Goal: Check status: Check status

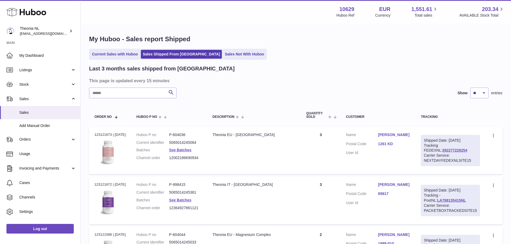
select select "**"
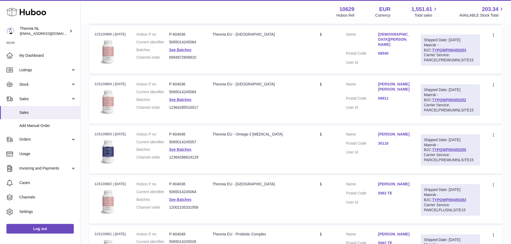
scroll to position [721, 0]
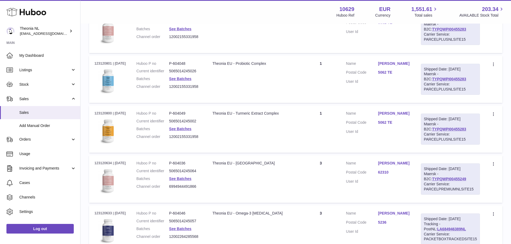
drag, startPoint x: 409, startPoint y: 117, endPoint x: 402, endPoint y: 157, distance: 40.8
click at [393, 87] on dl "Customer Name [PERSON_NAME] Postal Code 5062 TE User Id" at bounding box center [378, 74] width 64 height 26
click at [451, 81] on link "TYPQWPI00455283" at bounding box center [449, 79] width 34 height 4
click at [393, 75] on link "5062 TE" at bounding box center [394, 72] width 32 height 5
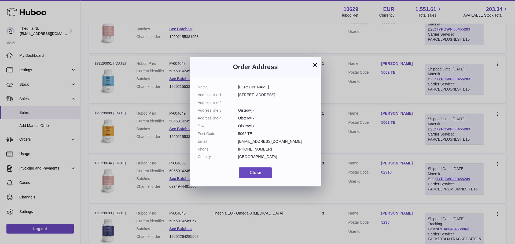
click at [315, 67] on button "×" at bounding box center [315, 65] width 6 height 6
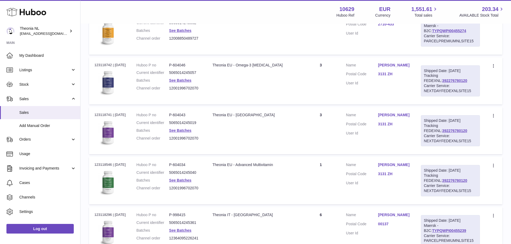
scroll to position [1821, 0]
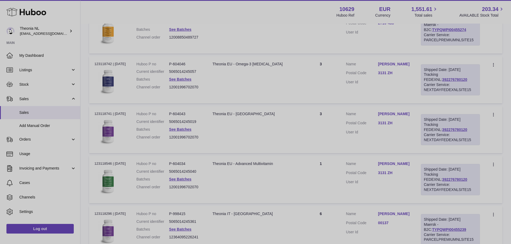
click at [380, 138] on div at bounding box center [255, 122] width 511 height 244
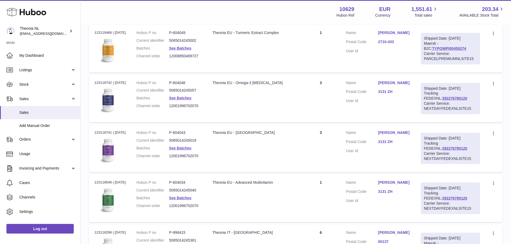
scroll to position [1794, 0]
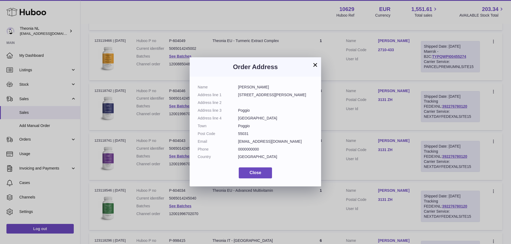
click at [388, 85] on div "× Order Address Name [PERSON_NAME] Address line 1 [STREET_ADDRESS][PERSON_NAME]…" at bounding box center [255, 122] width 511 height 244
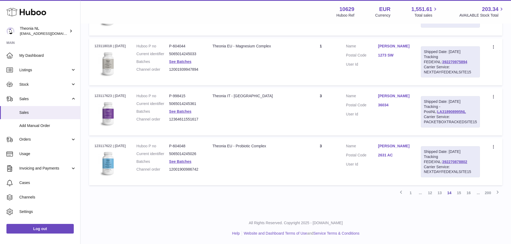
scroll to position [2692, 0]
drag, startPoint x: 387, startPoint y: 164, endPoint x: 462, endPoint y: 190, distance: 79.6
click at [470, 193] on link "16" at bounding box center [469, 193] width 10 height 10
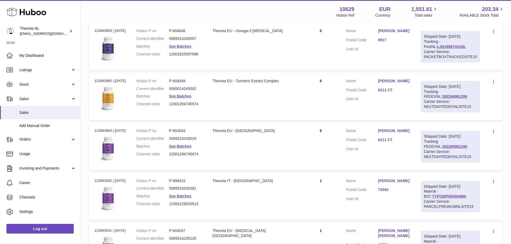
scroll to position [2692, 0]
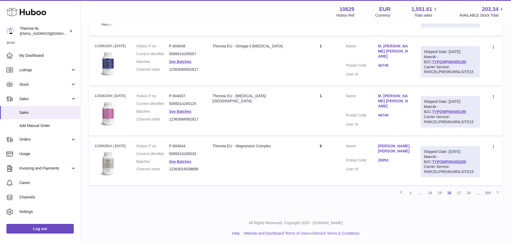
drag, startPoint x: 406, startPoint y: 98, endPoint x: 403, endPoint y: 210, distance: 112.1
click at [469, 191] on link "18" at bounding box center [469, 193] width 10 height 10
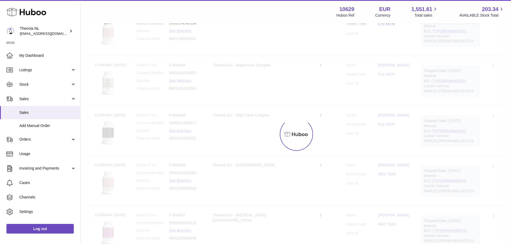
scroll to position [24, 0]
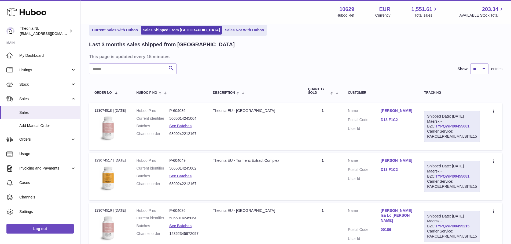
click at [343, 9] on strong "10629" at bounding box center [346, 9] width 15 height 7
copy strong "10629"
